Goal: Transaction & Acquisition: Book appointment/travel/reservation

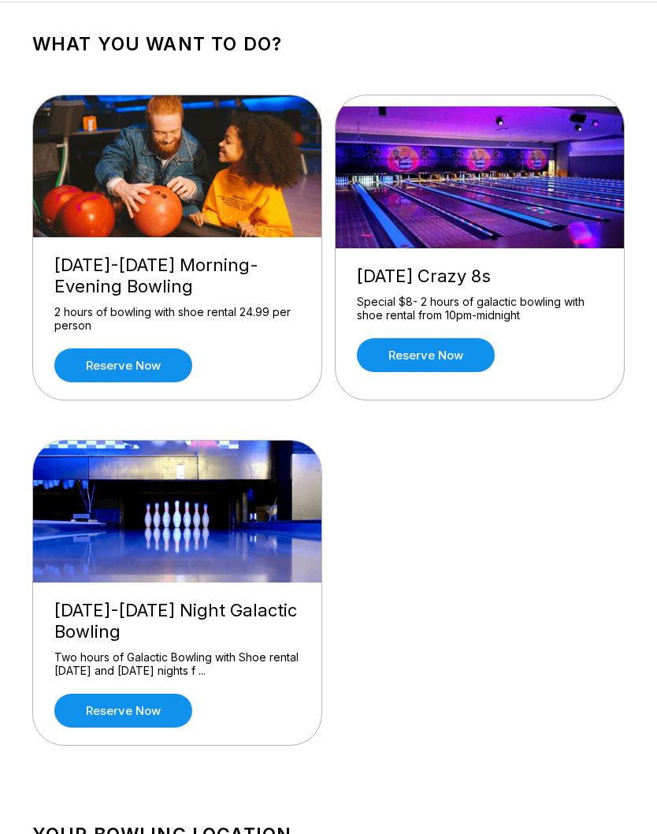
scroll to position [74, 0]
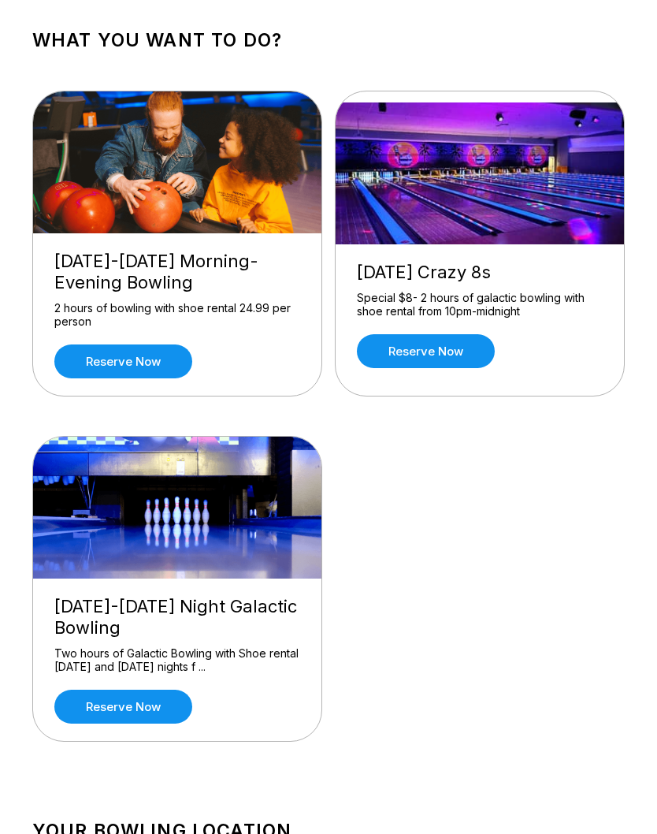
click at [228, 605] on div "[DATE]-[DATE] Night Galactic Bowling" at bounding box center [177, 618] width 246 height 43
click at [214, 652] on div "Two hours of Galactic Bowling with Shoe rental [DATE] and [DATE] nights f ..." at bounding box center [177, 661] width 246 height 28
click at [160, 703] on link "Reserve now" at bounding box center [123, 707] width 138 height 34
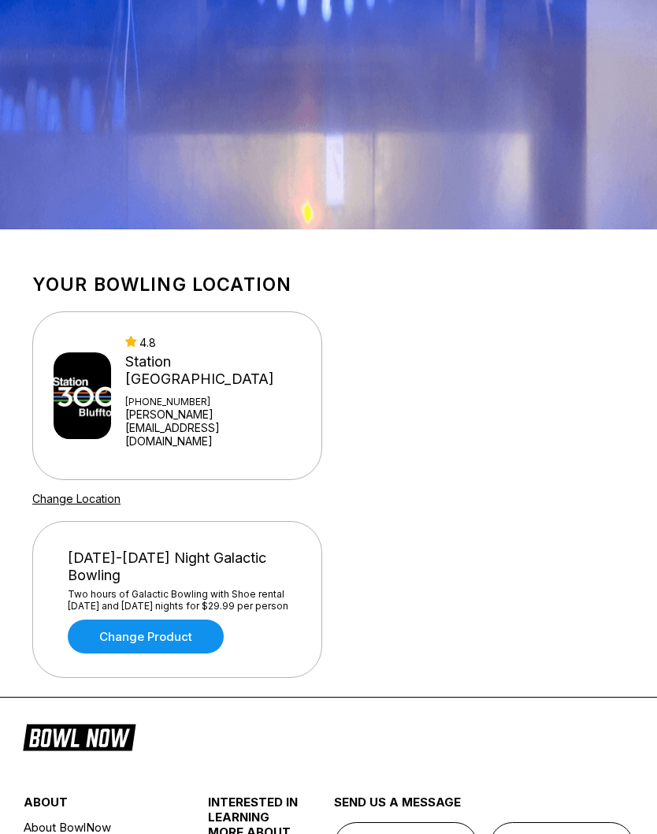
scroll to position [602, 0]
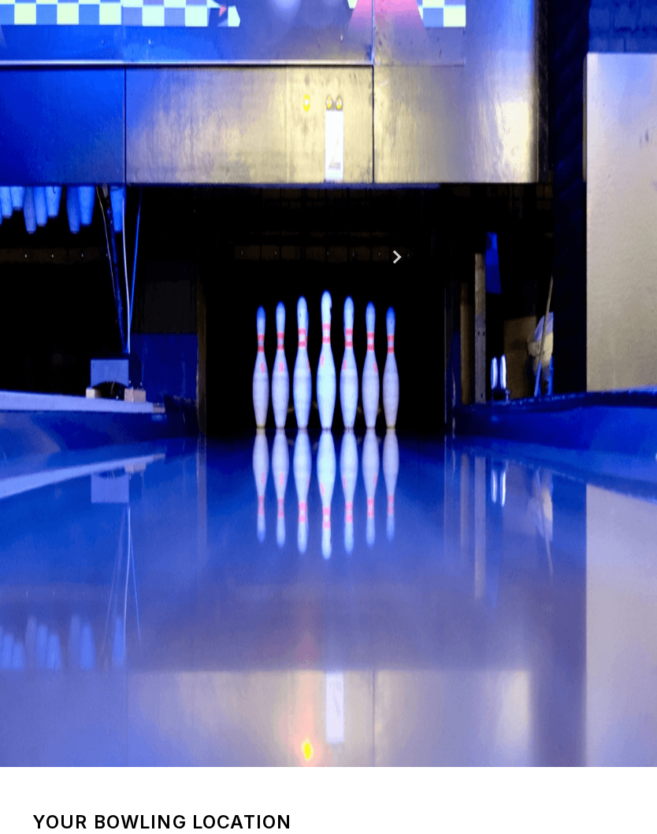
click at [189, 395] on div "26" at bounding box center [178, 384] width 21 height 21
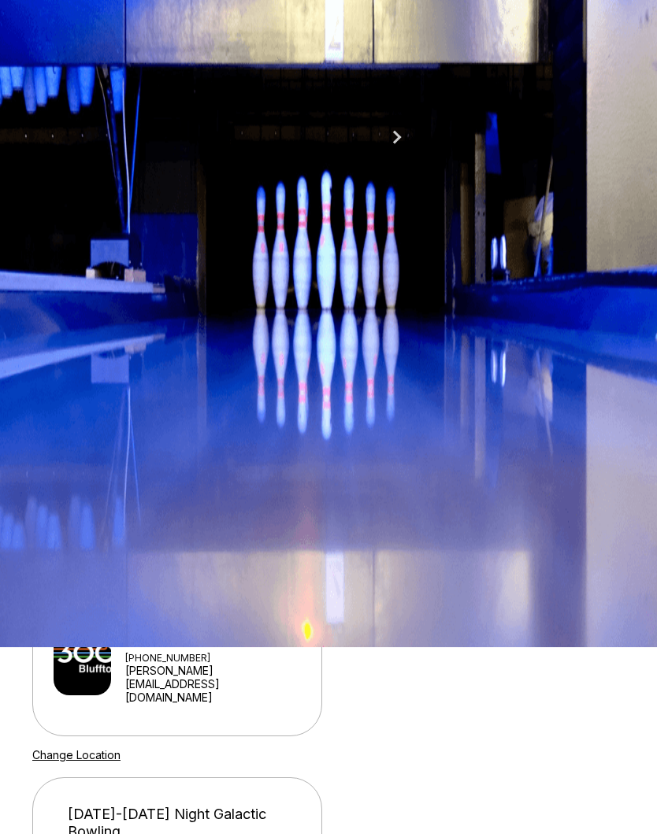
scroll to position [0, 0]
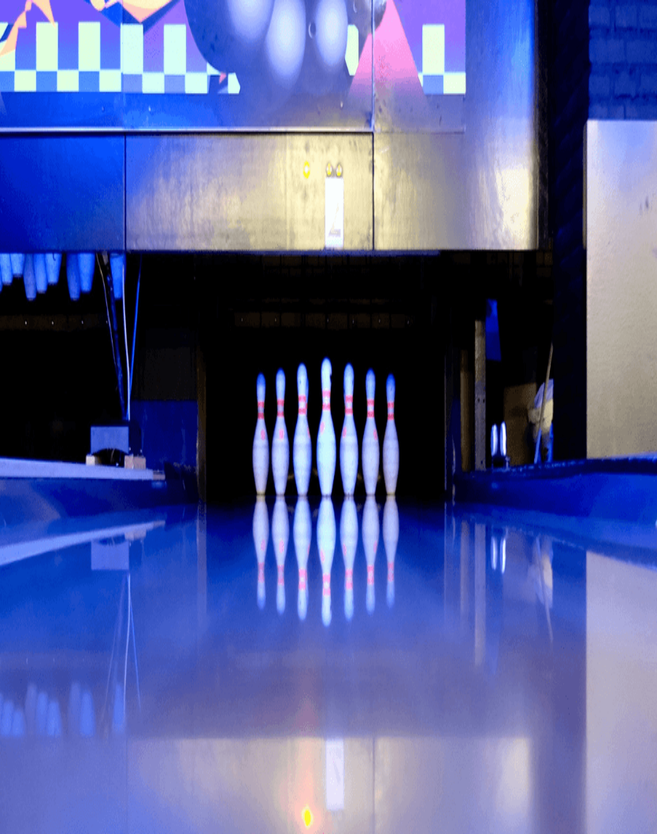
click at [181, 376] on div "2 hours of bowling with shoe rental 24.99 per person" at bounding box center [177, 390] width 246 height 28
click at [164, 440] on link "Reserve now" at bounding box center [123, 436] width 138 height 34
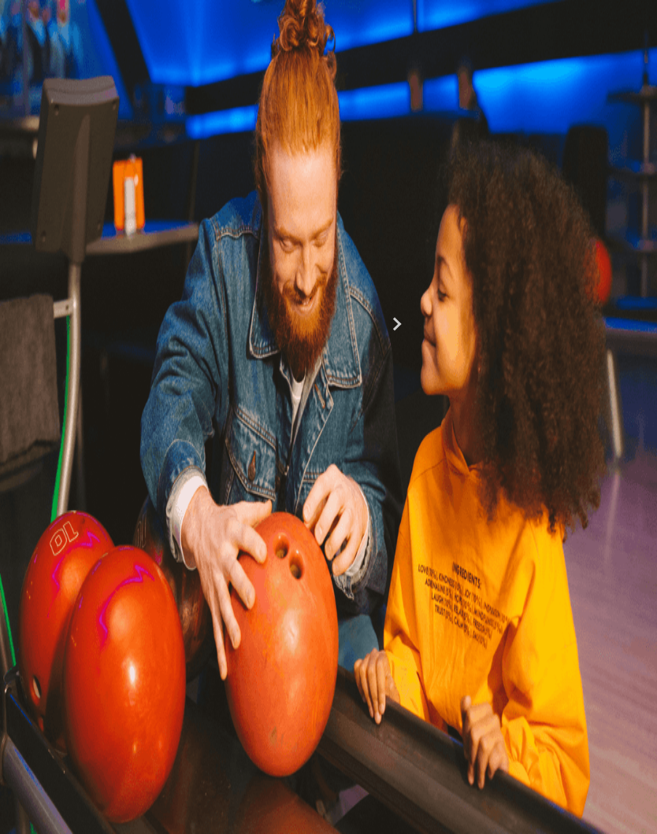
click at [215, 461] on div "27" at bounding box center [204, 450] width 21 height 21
click at [189, 461] on div "26" at bounding box center [178, 450] width 21 height 21
click at [144, 224] on button at bounding box center [154, 215] width 21 height 17
click at [166, 207] on button at bounding box center [176, 198] width 21 height 17
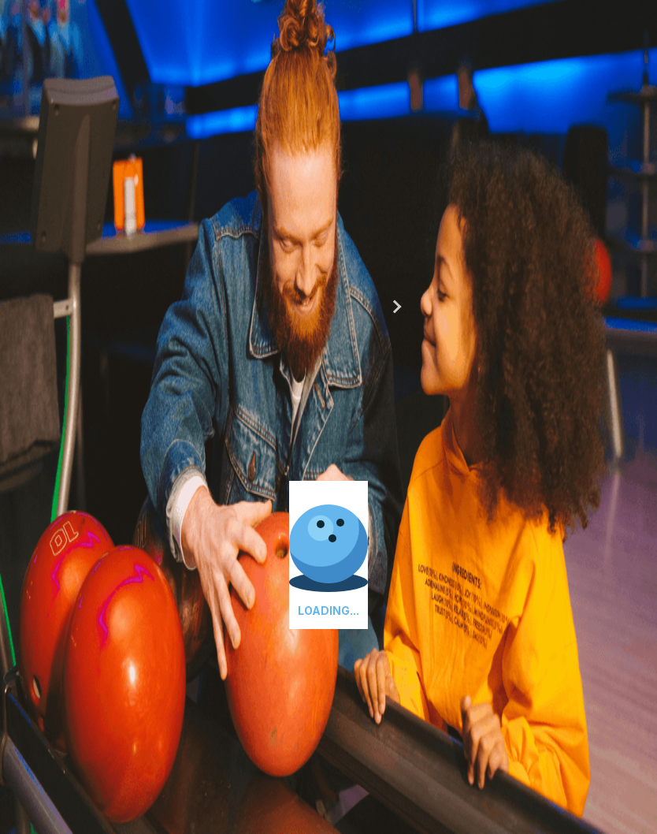
click at [166, 207] on button at bounding box center [176, 198] width 21 height 17
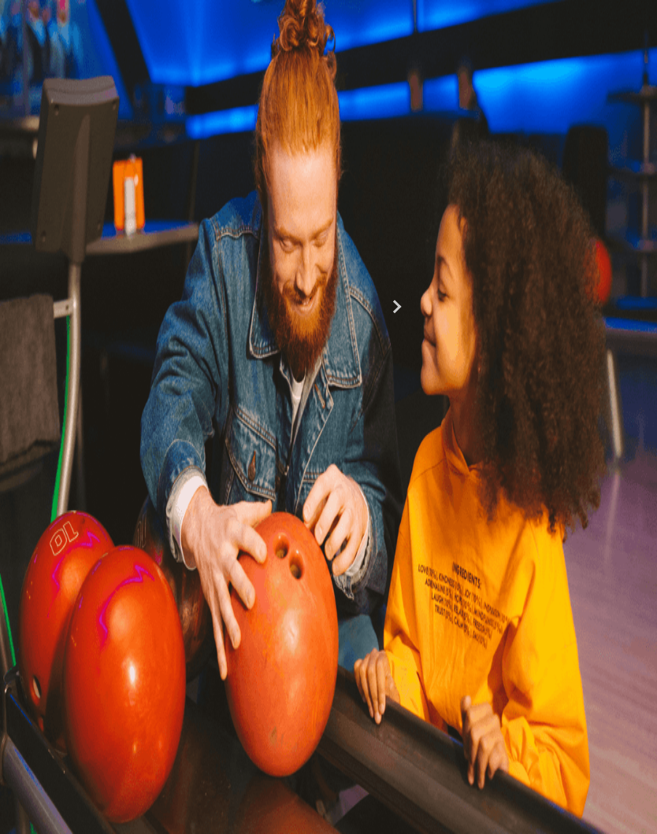
click at [166, 207] on button at bounding box center [176, 198] width 21 height 17
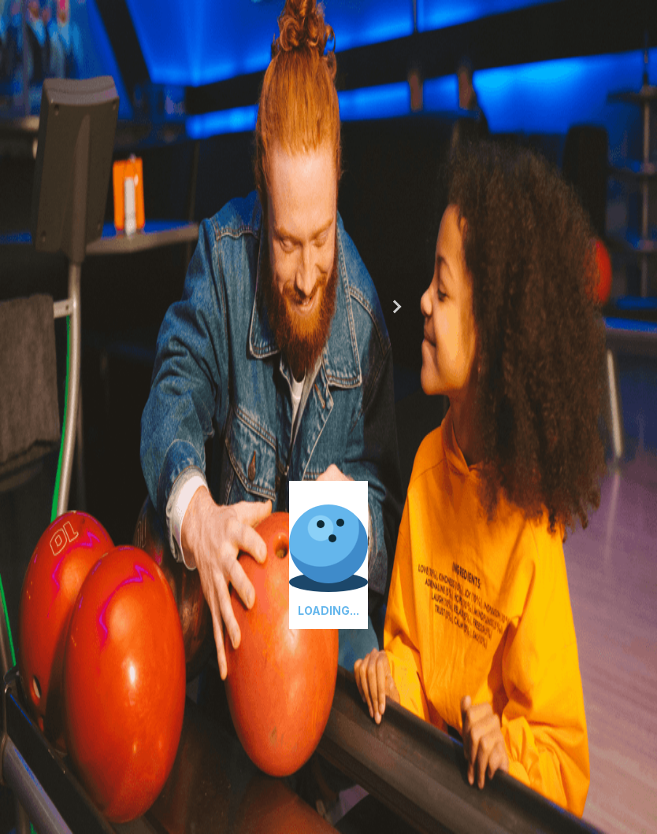
click at [166, 207] on button at bounding box center [176, 198] width 21 height 17
type input "*"
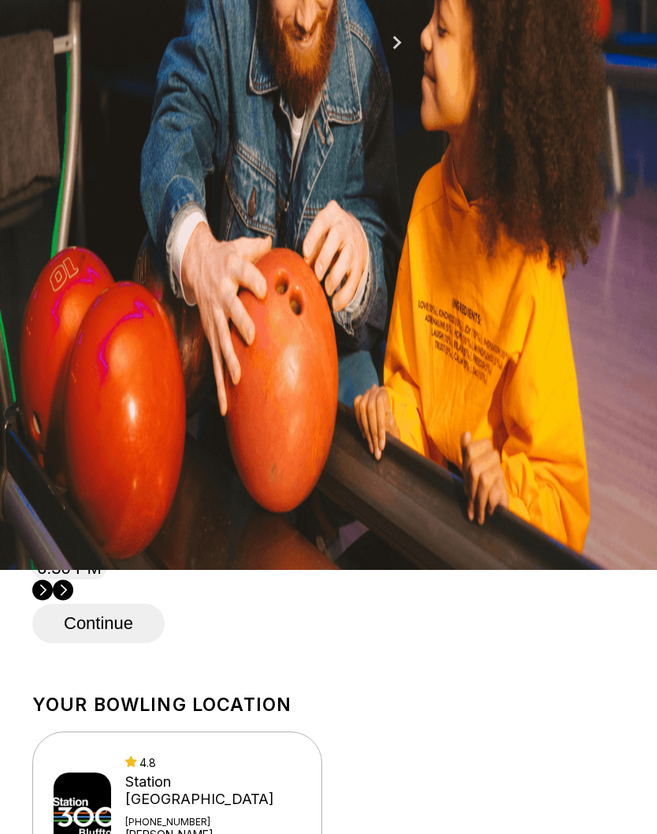
scroll to position [266, 0]
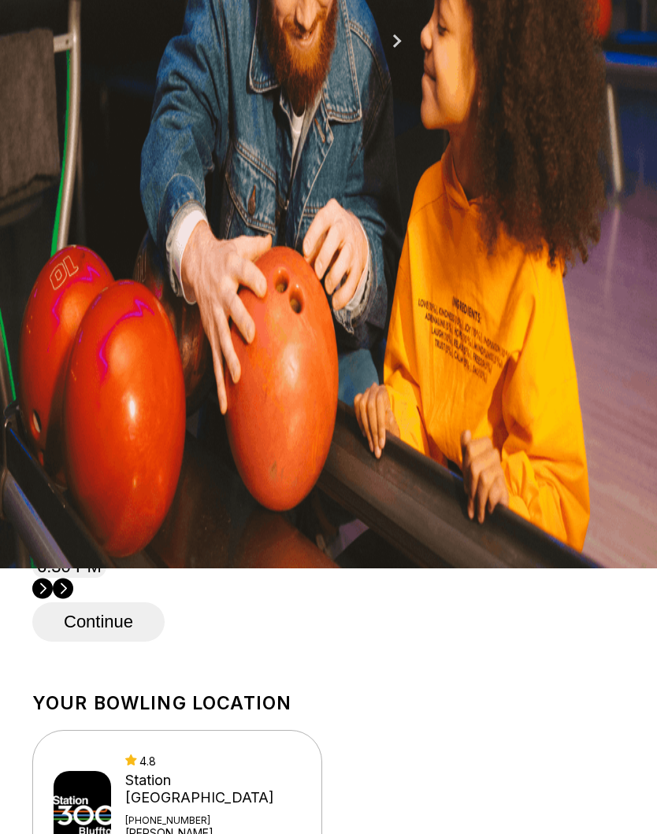
click at [73, 579] on circle at bounding box center [63, 589] width 20 height 20
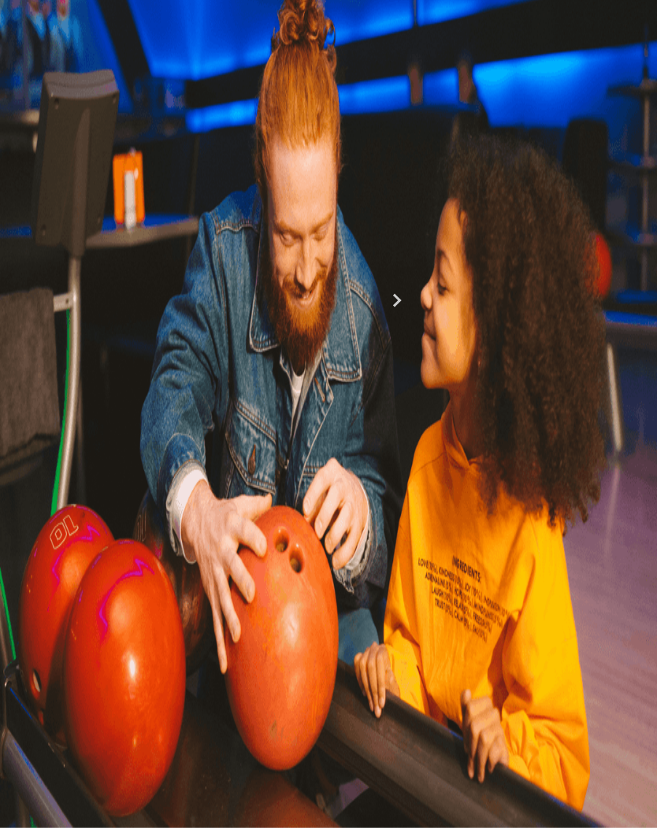
scroll to position [0, 0]
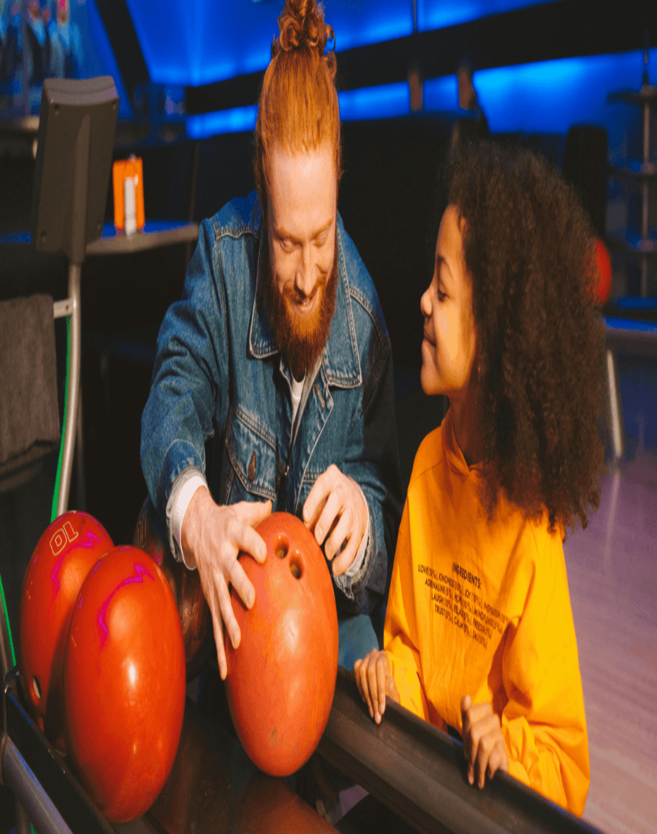
click at [173, 711] on div "[DATE]-[DATE] Night Galactic Bowling" at bounding box center [177, 692] width 246 height 43
click at [162, 775] on link "Reserve now" at bounding box center [123, 782] width 138 height 34
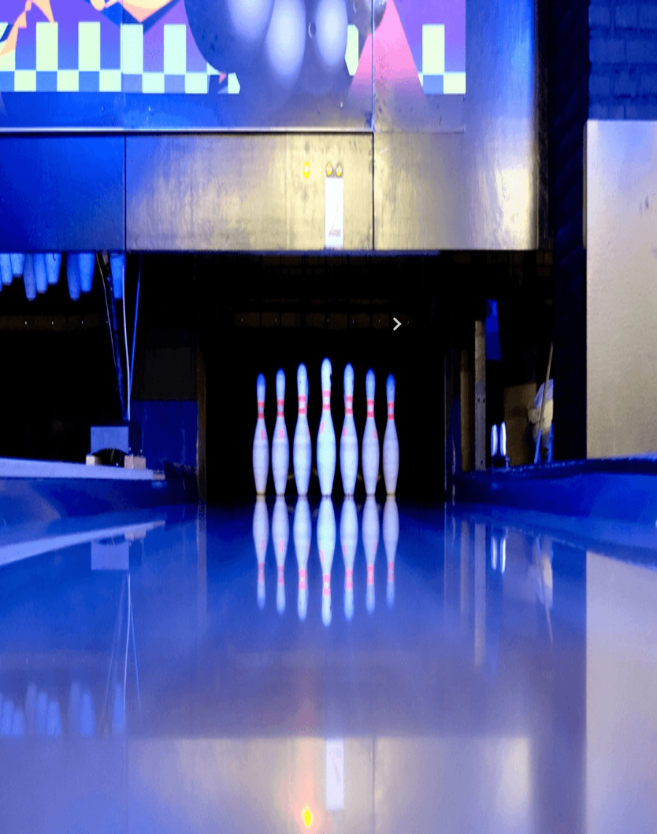
click at [144, 224] on button at bounding box center [154, 215] width 21 height 17
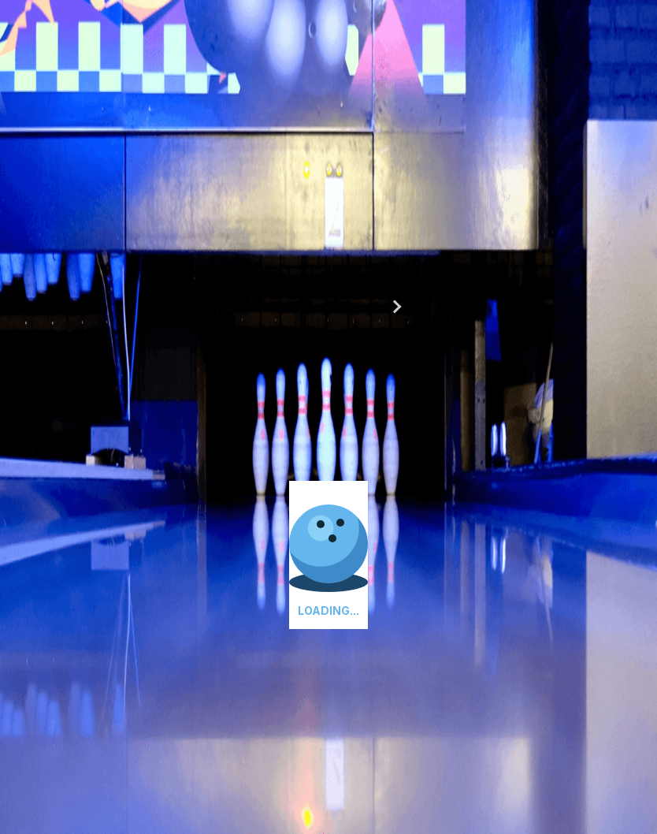
click at [166, 207] on button at bounding box center [176, 198] width 21 height 17
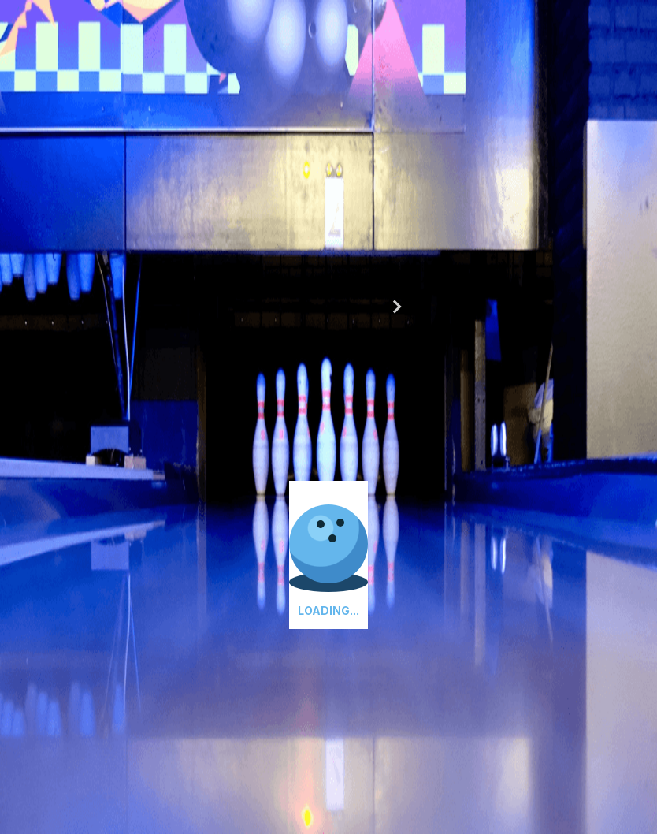
type input "*"
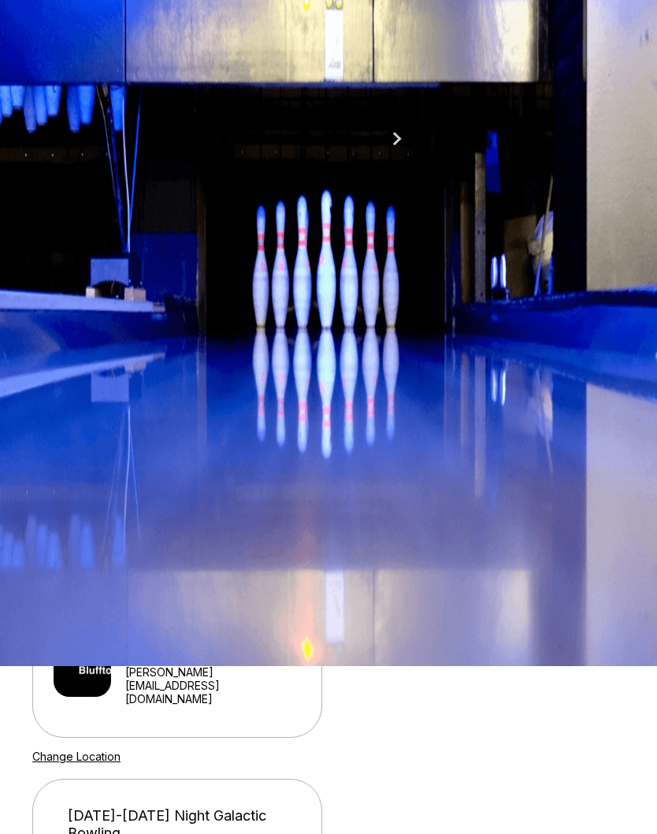
click at [106, 352] on button "8:00 PM" at bounding box center [69, 340] width 74 height 22
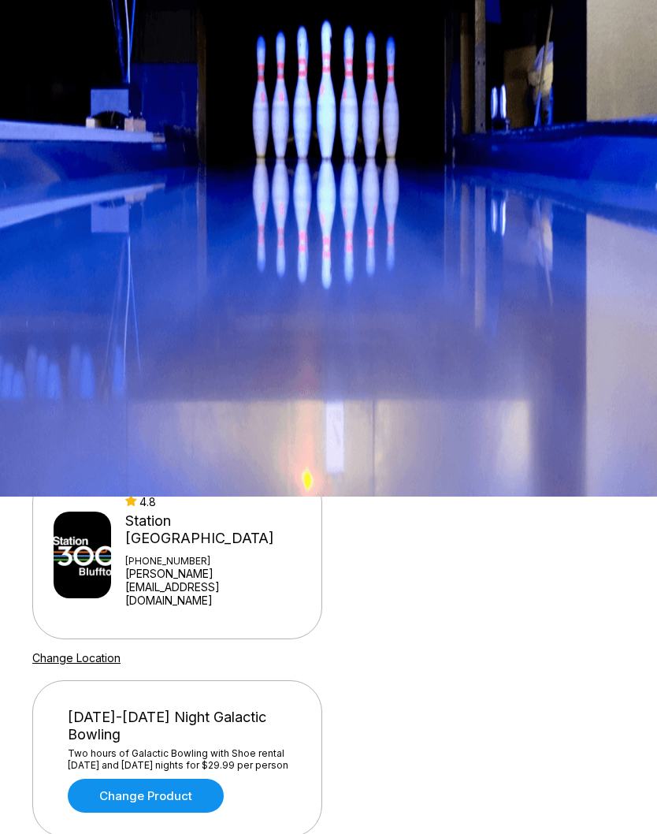
scroll to position [354, 0]
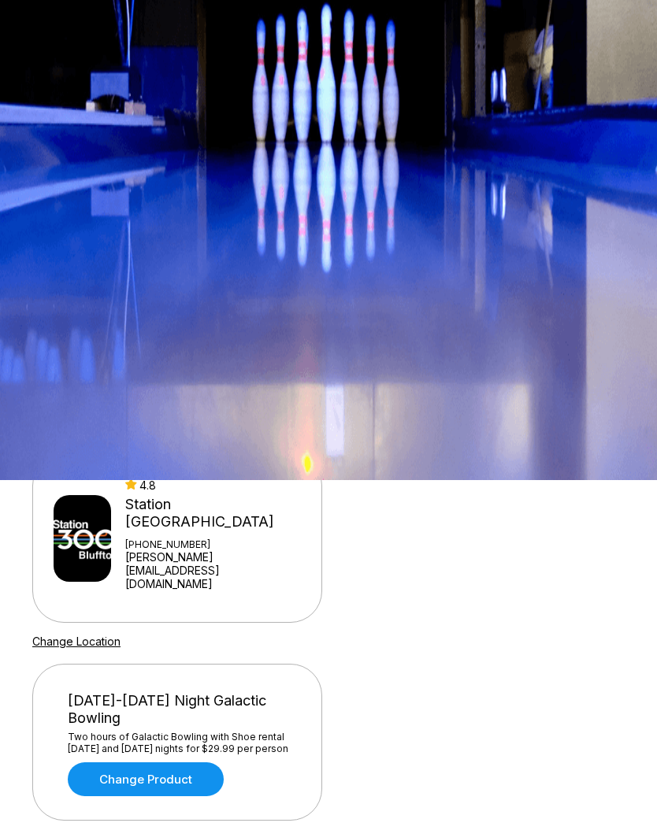
click at [198, 326] on button "Later" at bounding box center [181, 306] width 102 height 39
click at [205, 326] on button "Later" at bounding box center [181, 306] width 102 height 39
click at [128, 366] on button "Continue" at bounding box center [98, 345] width 132 height 39
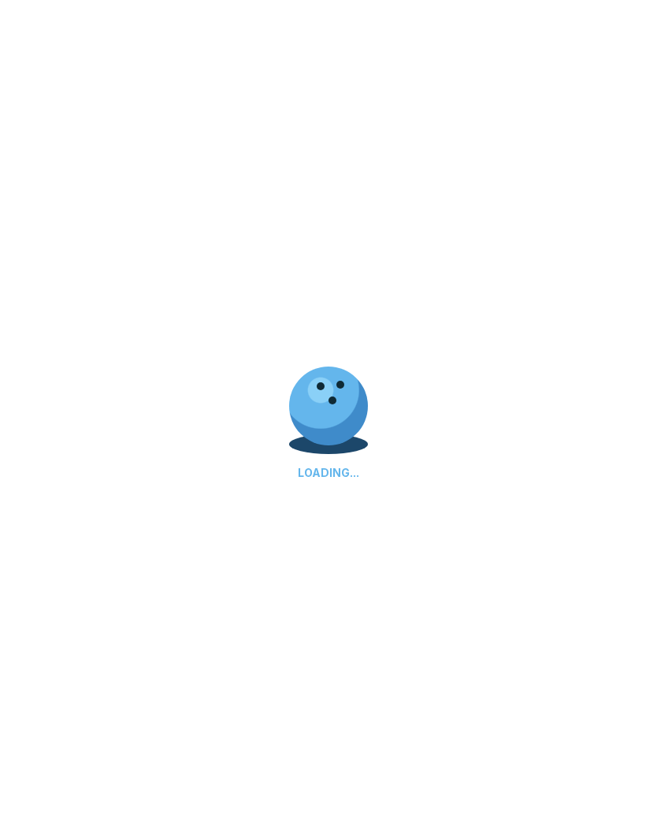
select select "**"
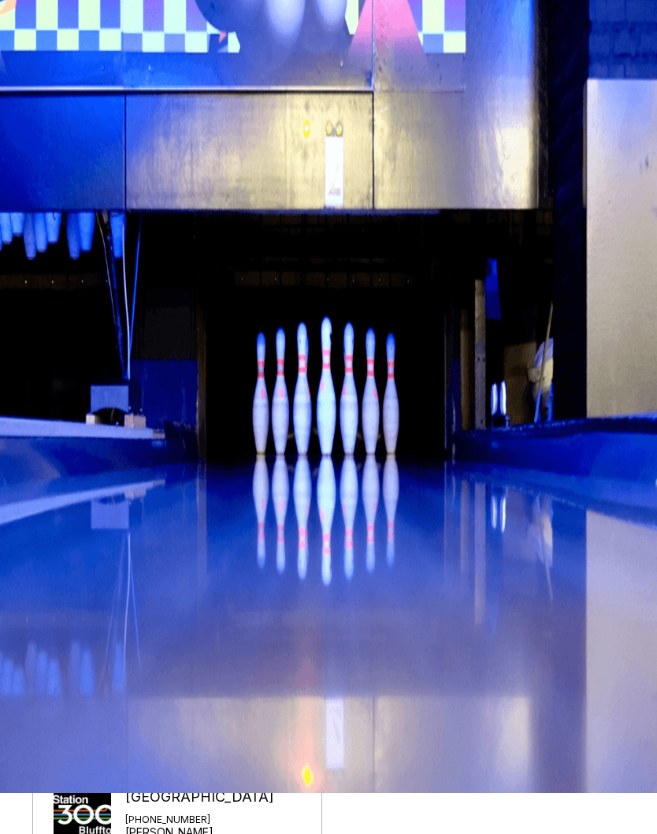
scroll to position [40, 0]
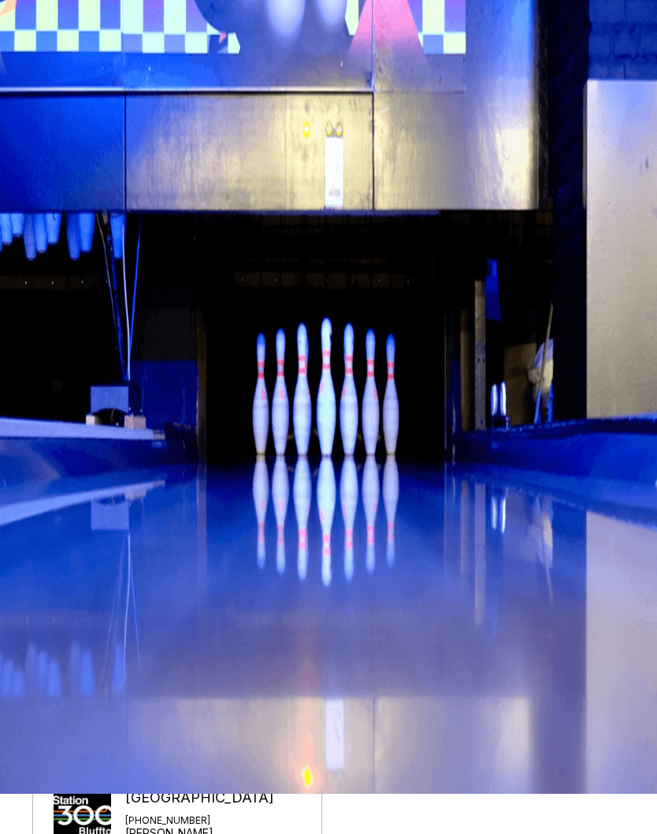
click at [218, 127] on span "Sign in with Google" at bounding box center [140, 116] width 154 height 20
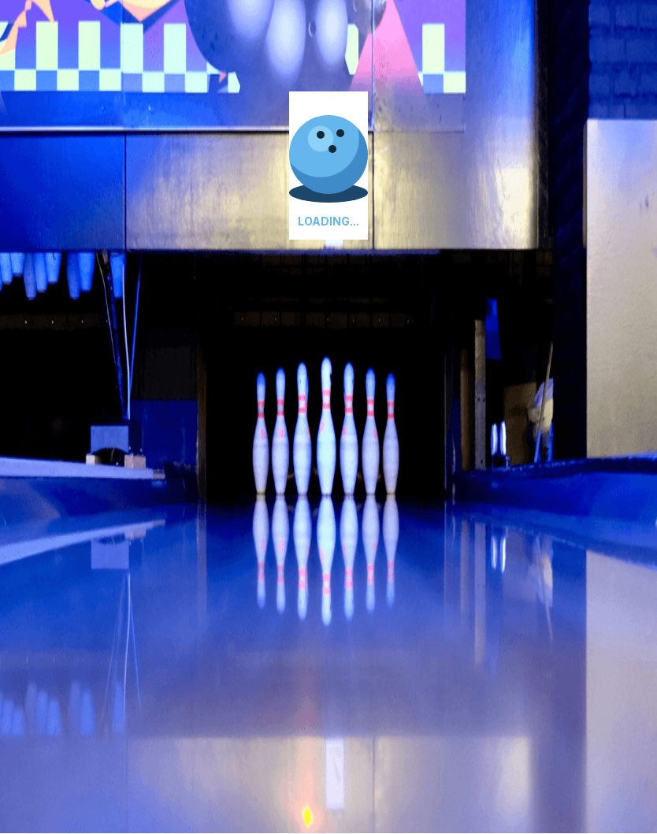
scroll to position [1, 0]
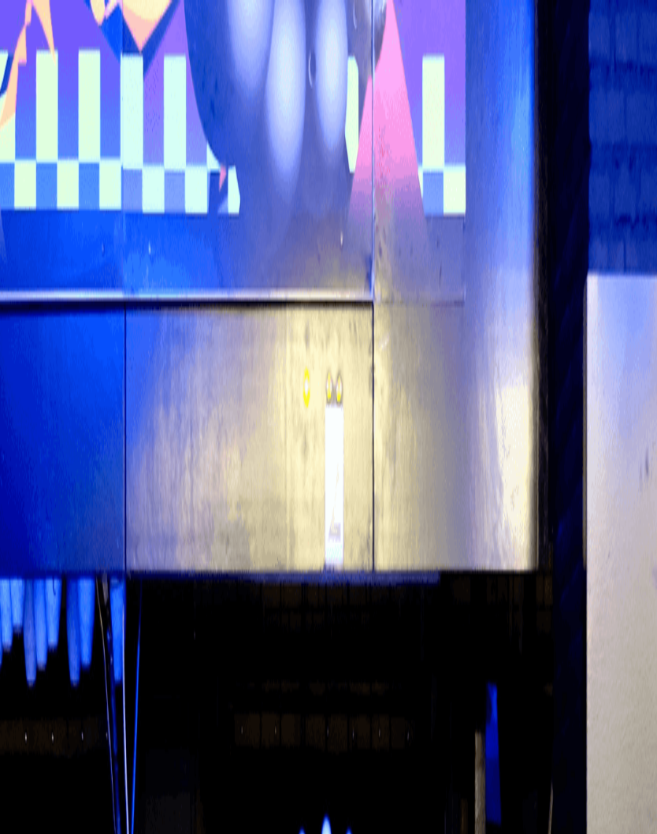
type input "*******"
type input "**********"
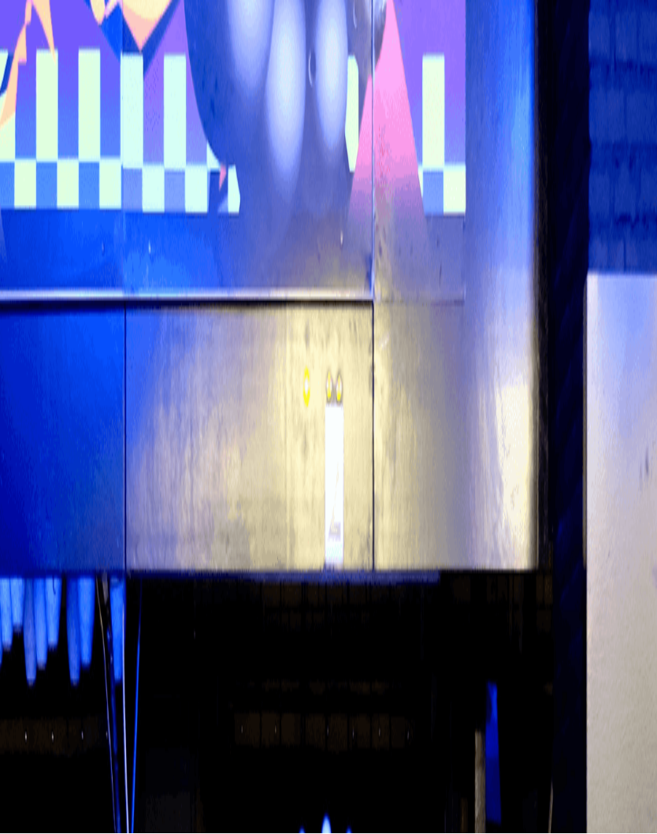
scroll to position [1, 0]
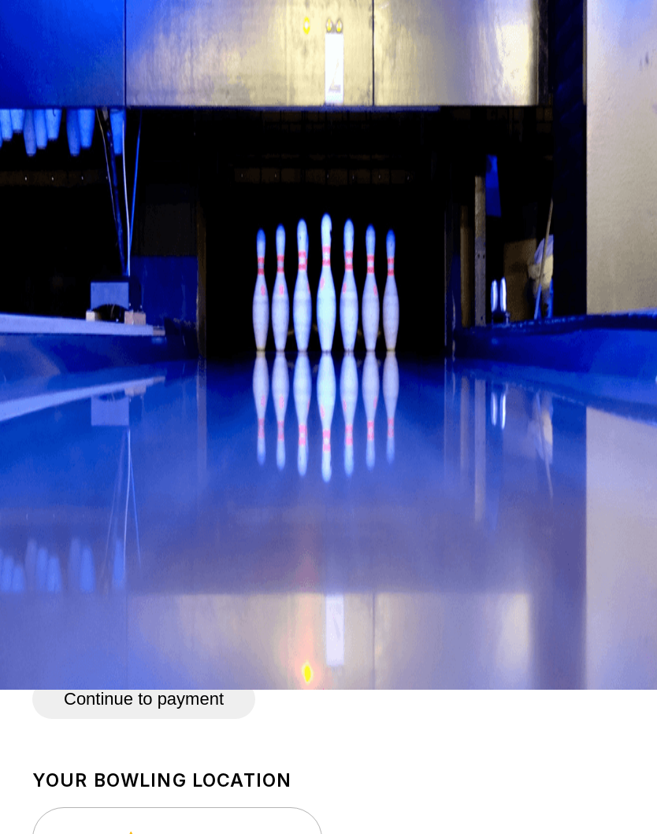
scroll to position [0, 0]
